Goal: Task Accomplishment & Management: Use online tool/utility

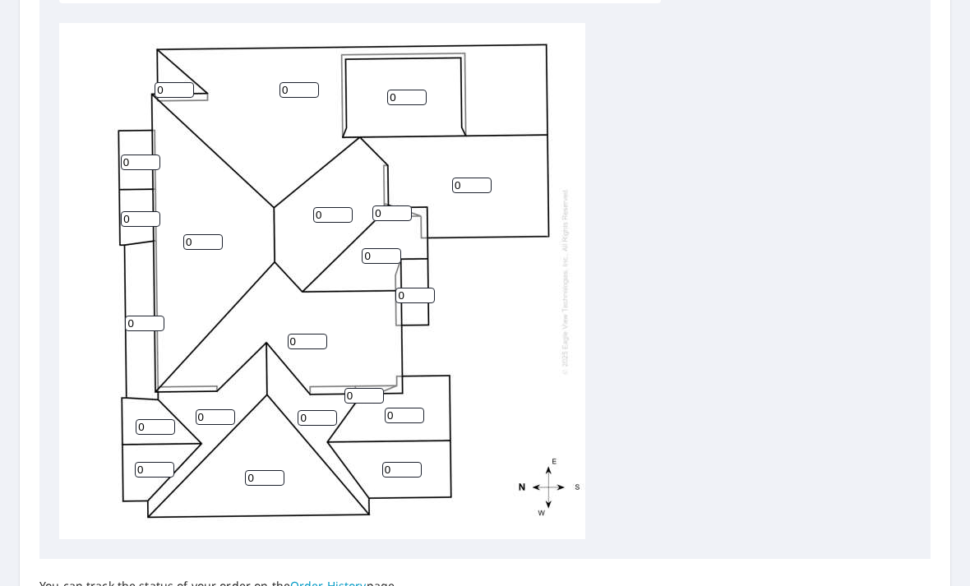
scroll to position [571, 0]
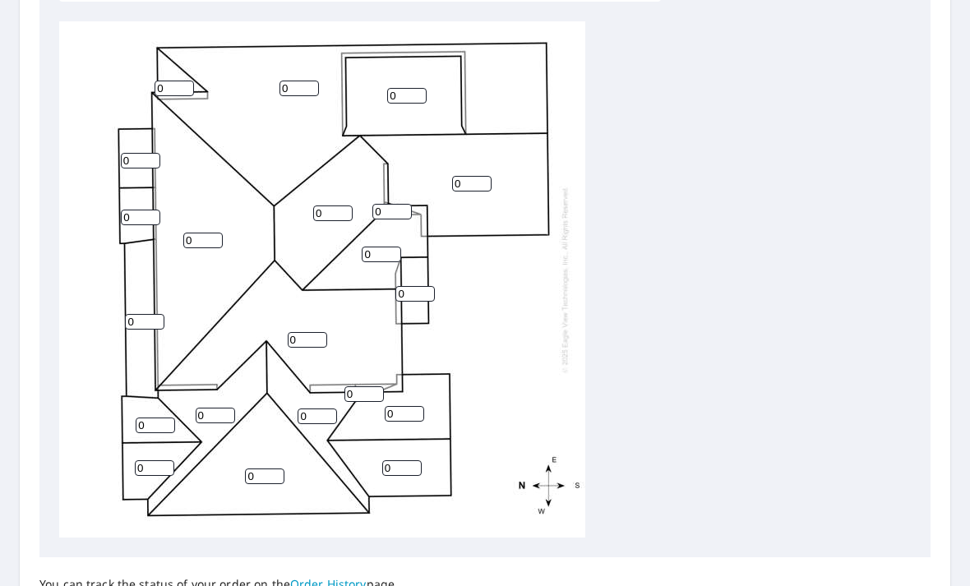
click at [408, 436] on div "0 0 0 0 0 0 0 0 0 0 0 0 0 0 0 0 0 0 0 0 0" at bounding box center [322, 279] width 526 height 516
click at [415, 460] on input "0" at bounding box center [401, 468] width 39 height 16
type input "12"
click at [407, 406] on input "0" at bounding box center [404, 414] width 39 height 16
type input "12"
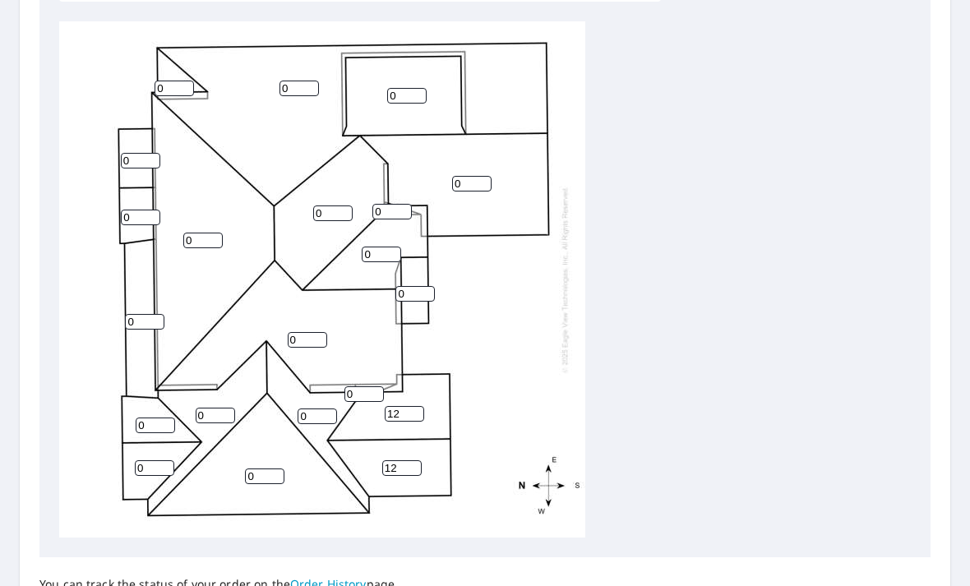
click at [487, 176] on input "0" at bounding box center [471, 184] width 39 height 16
type input "12"
click at [415, 286] on input "0" at bounding box center [414, 294] width 39 height 16
type input "12"
click at [379, 247] on input "0" at bounding box center [381, 255] width 39 height 16
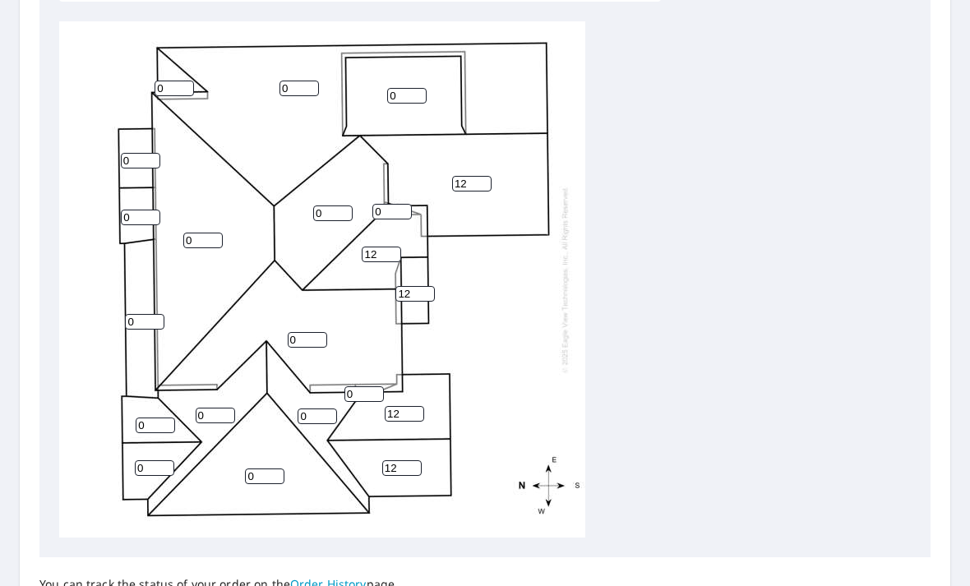
type input "12"
click at [323, 205] on input "0" at bounding box center [332, 213] width 39 height 16
click at [416, 88] on input "0" at bounding box center [406, 96] width 39 height 16
type input "3"
click at [316, 62] on div "0 0 0 12 0 3 0 0 12 12 12 0 0 0 0 0 12 0 0 0 0" at bounding box center [322, 279] width 526 height 516
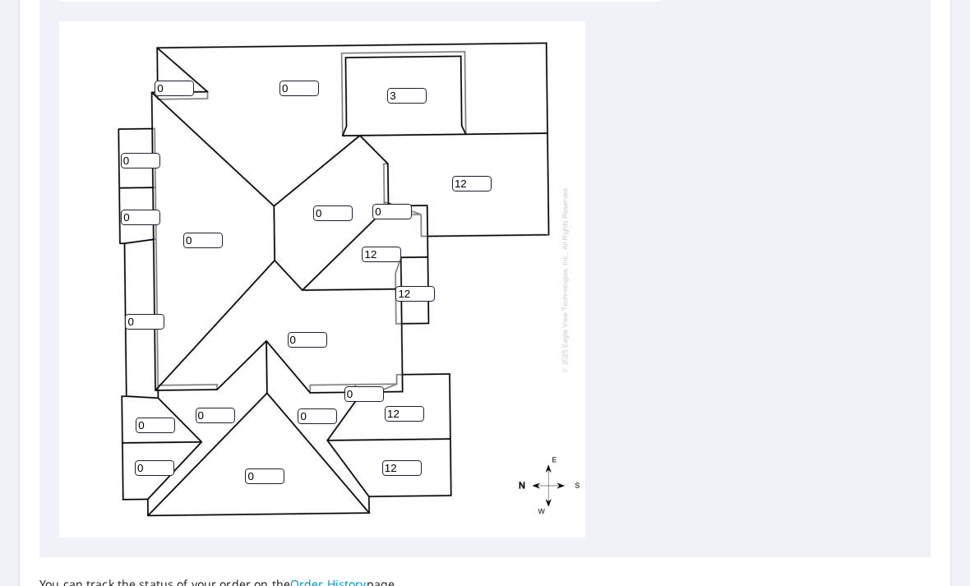
click at [304, 81] on input "0" at bounding box center [298, 89] width 39 height 16
type input "7"
click at [325, 306] on div "7 0 0 12 0 3 0 0 12 12 12 0 0 0 0 0 12 0 0 0 0" at bounding box center [322, 279] width 526 height 516
click at [330, 309] on div "7 0 0 12 0 3 0 0 12 12 12 0 0 0 0 0 12 0 0 0 0" at bounding box center [322, 279] width 526 height 516
click at [321, 332] on input "0" at bounding box center [307, 340] width 39 height 16
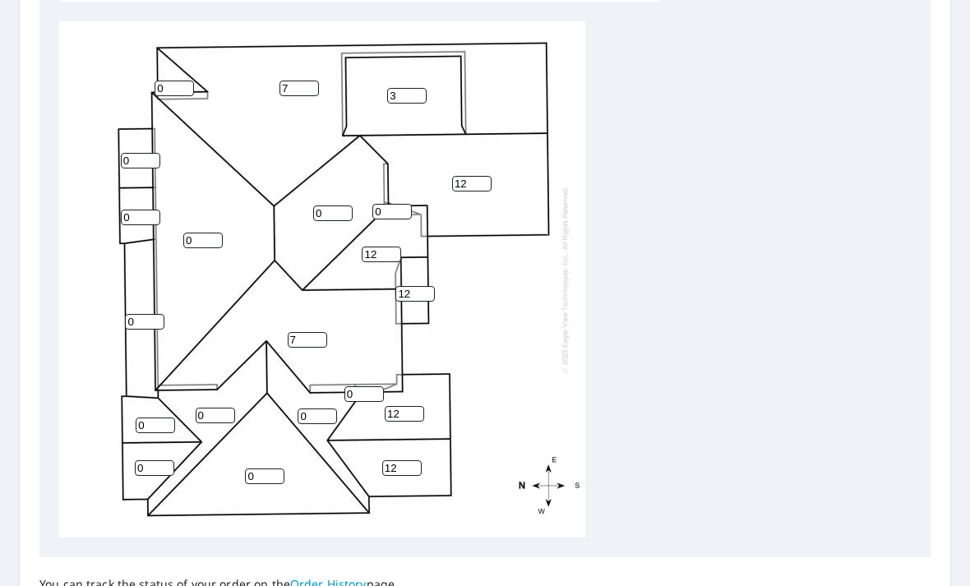
type input "7"
click at [344, 205] on input "0" at bounding box center [332, 213] width 39 height 16
type input "7"
type input "8"
type input "7"
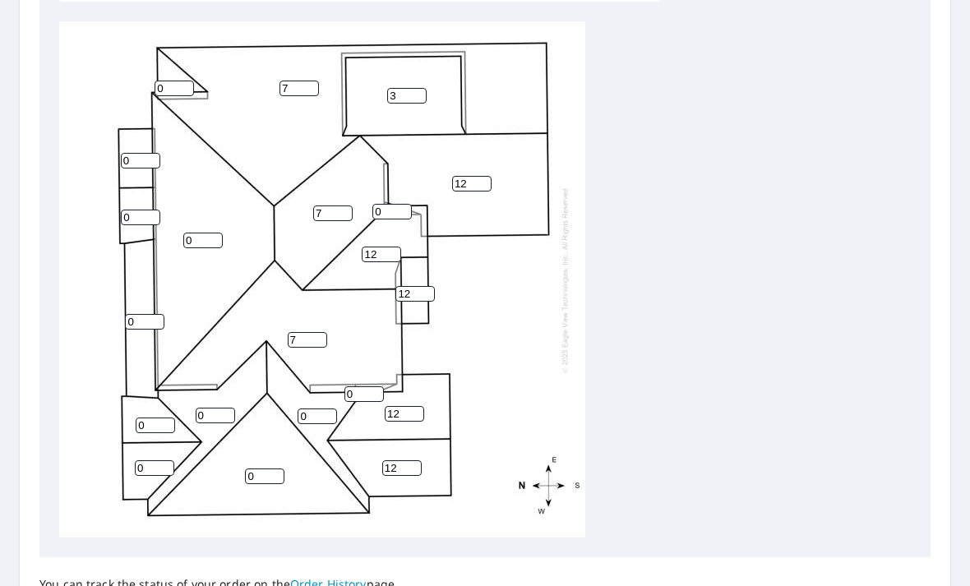
click at [205, 233] on input "0" at bounding box center [202, 241] width 39 height 16
type input "7"
click at [268, 468] on input "0" at bounding box center [264, 476] width 39 height 16
click at [316, 387] on div "7 7 7 12 0 3 7 0 12 12 12 0 0 0 0 0 12 0 0 0 0" at bounding box center [322, 279] width 526 height 516
click at [330, 408] on input "0" at bounding box center [317, 416] width 39 height 16
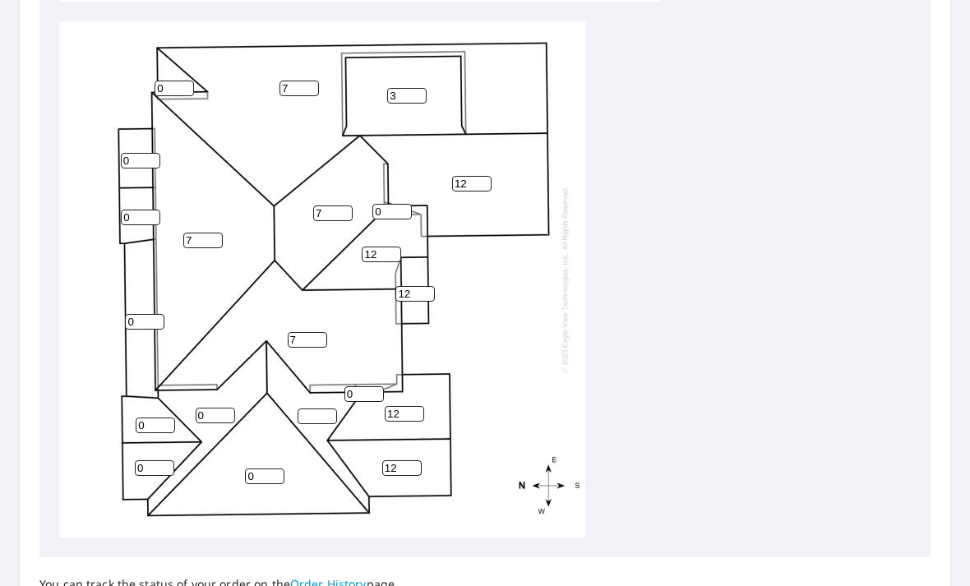
type input "8"
type input "7"
click at [283, 468] on input "0" at bounding box center [264, 476] width 39 height 16
type input "7"
click at [233, 408] on input "0" at bounding box center [215, 416] width 39 height 16
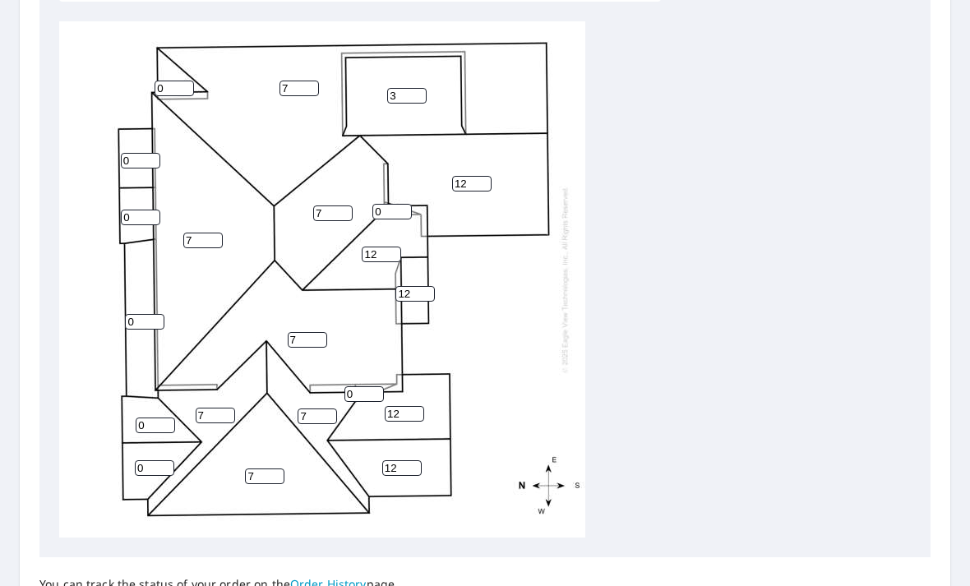
type input "7"
click at [171, 460] on input "0" at bounding box center [154, 468] width 39 height 16
type input "12"
click at [166, 398] on div "7 7 7 12 7 3 7 7 12 12 12 7 0 12 0 0 12 0 0 0 0" at bounding box center [322, 279] width 526 height 516
click at [162, 395] on div "7 7 7 12 7 3 7 7 12 12 12 7 0 12 0 0 12 0 0 0 0" at bounding box center [322, 279] width 526 height 516
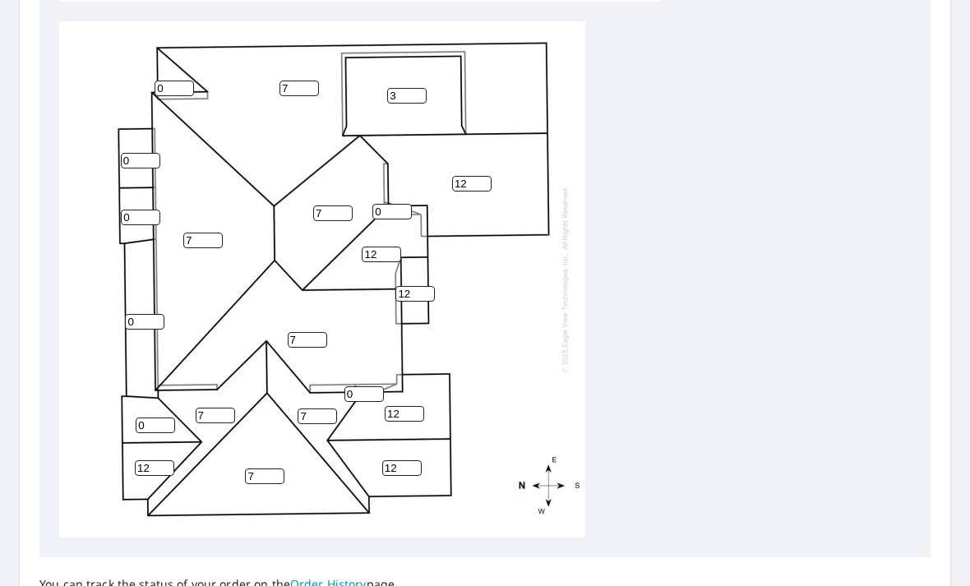
click at [170, 417] on input "0" at bounding box center [155, 425] width 39 height 16
type input "12"
click at [153, 210] on input "0" at bounding box center [140, 218] width 39 height 16
type input "12"
click at [159, 153] on input "0" at bounding box center [140, 161] width 39 height 16
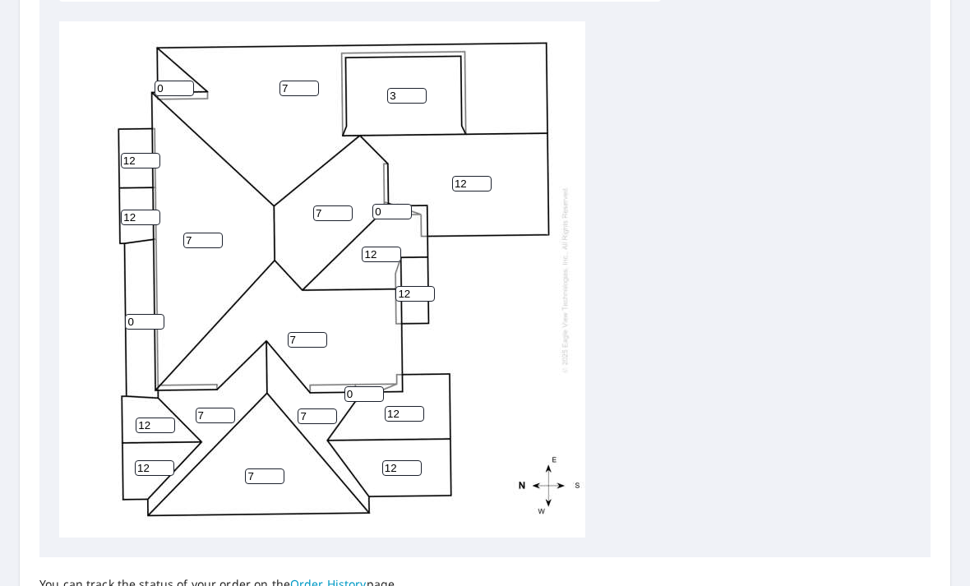
type input "12"
click at [155, 314] on input "0" at bounding box center [144, 322] width 39 height 16
type input "3"
click at [189, 81] on input "0" at bounding box center [174, 89] width 39 height 16
type input "7"
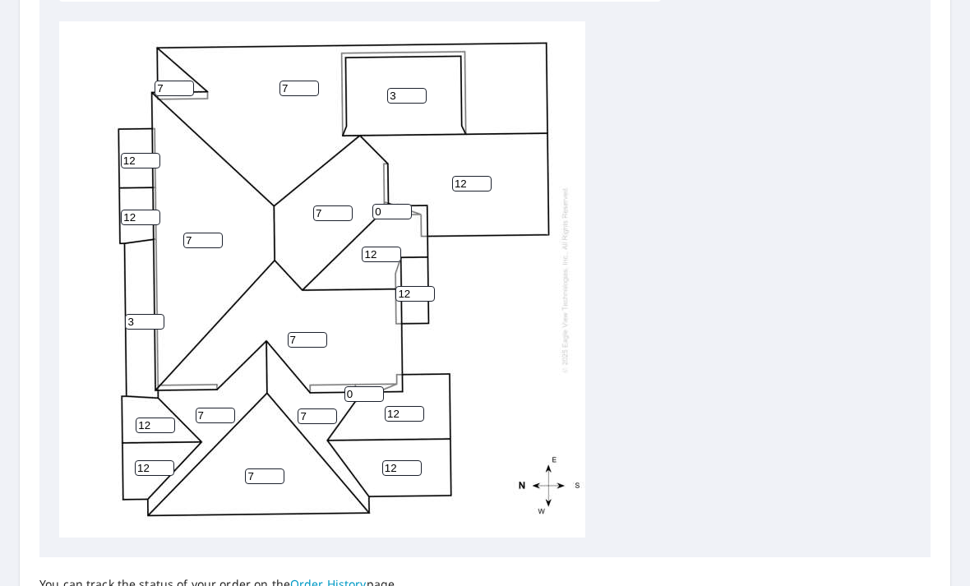
click at [401, 204] on input "0" at bounding box center [391, 212] width 39 height 16
type input "12"
click at [367, 386] on input "0" at bounding box center [363, 394] width 39 height 16
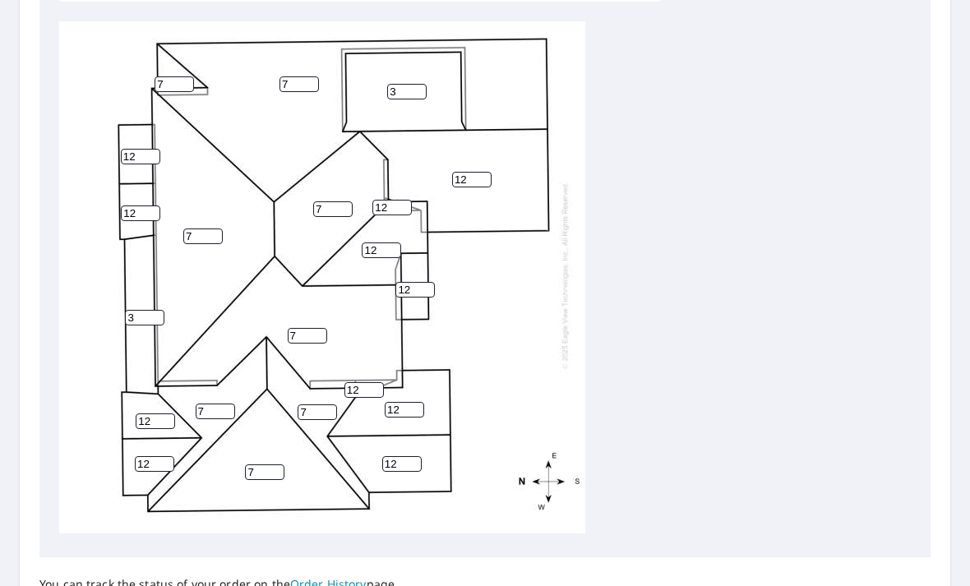
scroll to position [4, 0]
type input "12"
click at [774, 403] on div "7 7 7 12 7 3 7 7 12 12 12 7 3 12 12 12 12 12 7 12 12" at bounding box center [484, 279] width 851 height 516
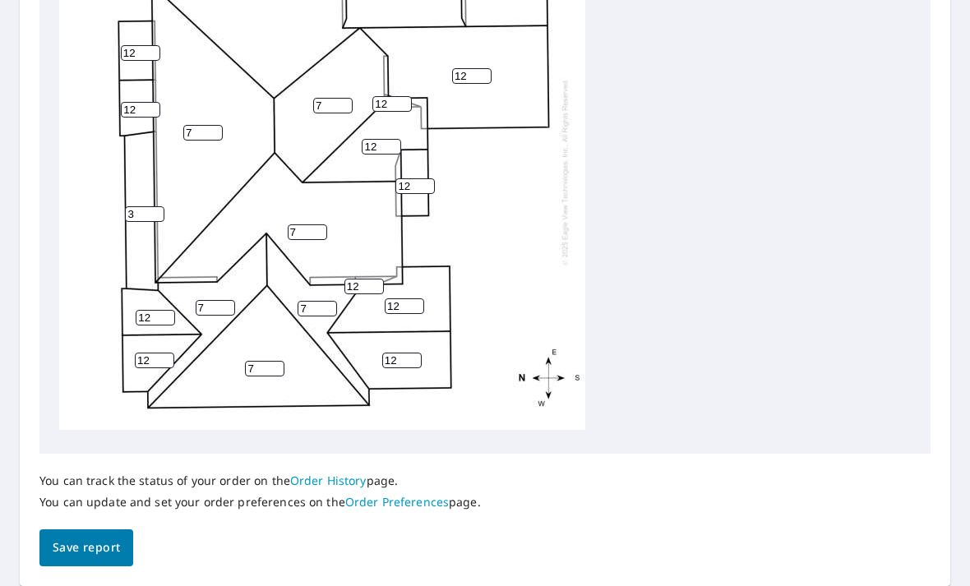
scroll to position [674, 0]
click at [98, 538] on span "Save report" at bounding box center [86, 548] width 67 height 21
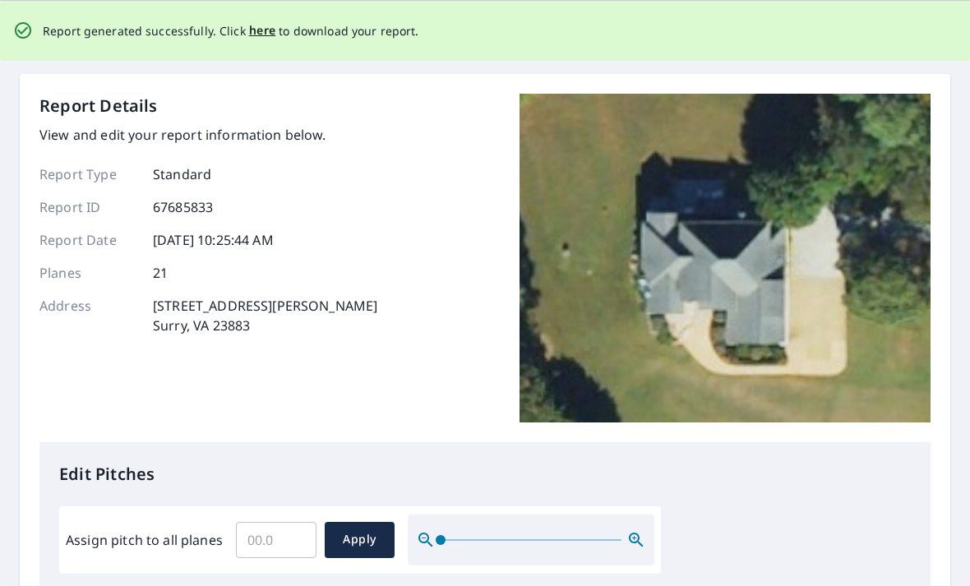
scroll to position [0, 0]
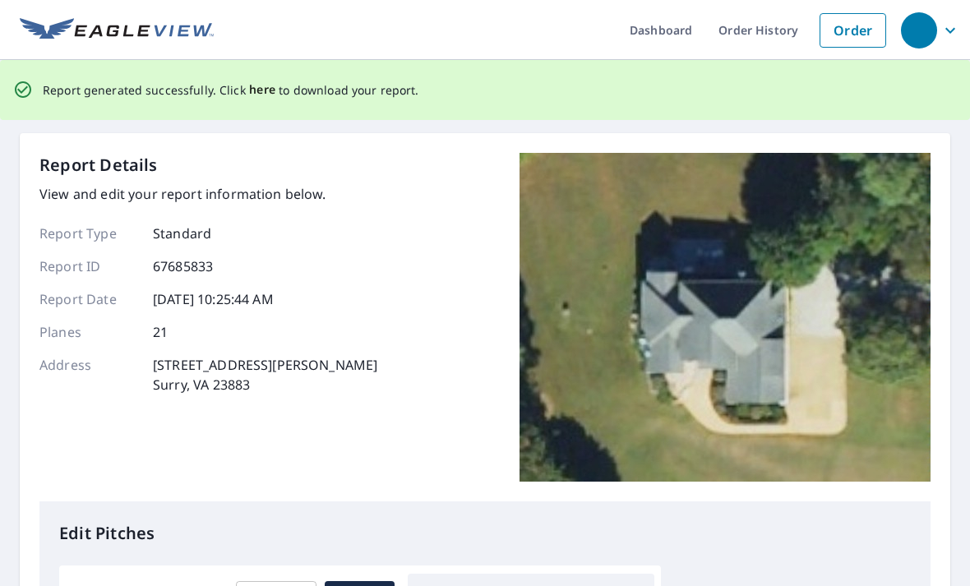
click at [261, 92] on span "here" at bounding box center [262, 90] width 27 height 21
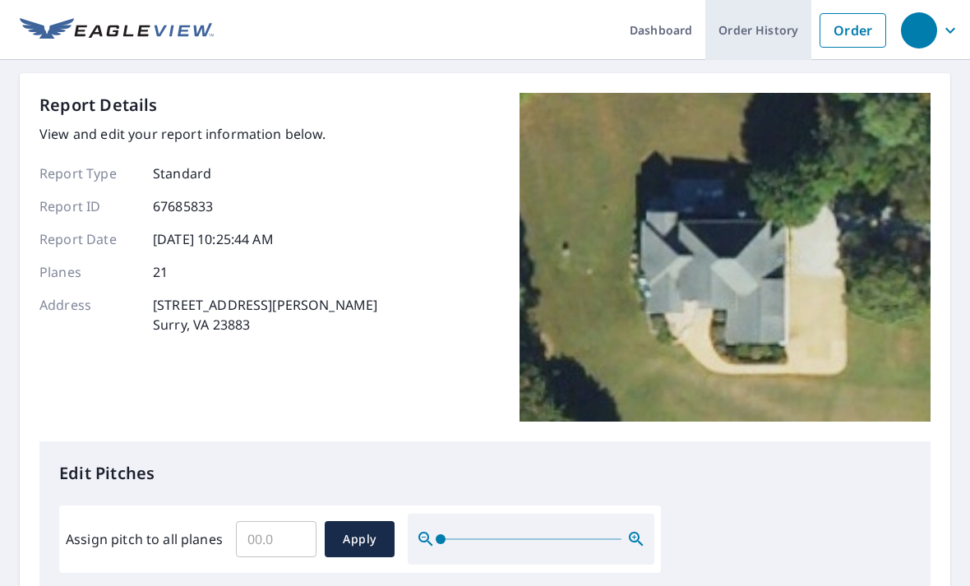
click at [798, 53] on link "Order History" at bounding box center [758, 30] width 106 height 60
